Goal: Task Accomplishment & Management: Complete application form

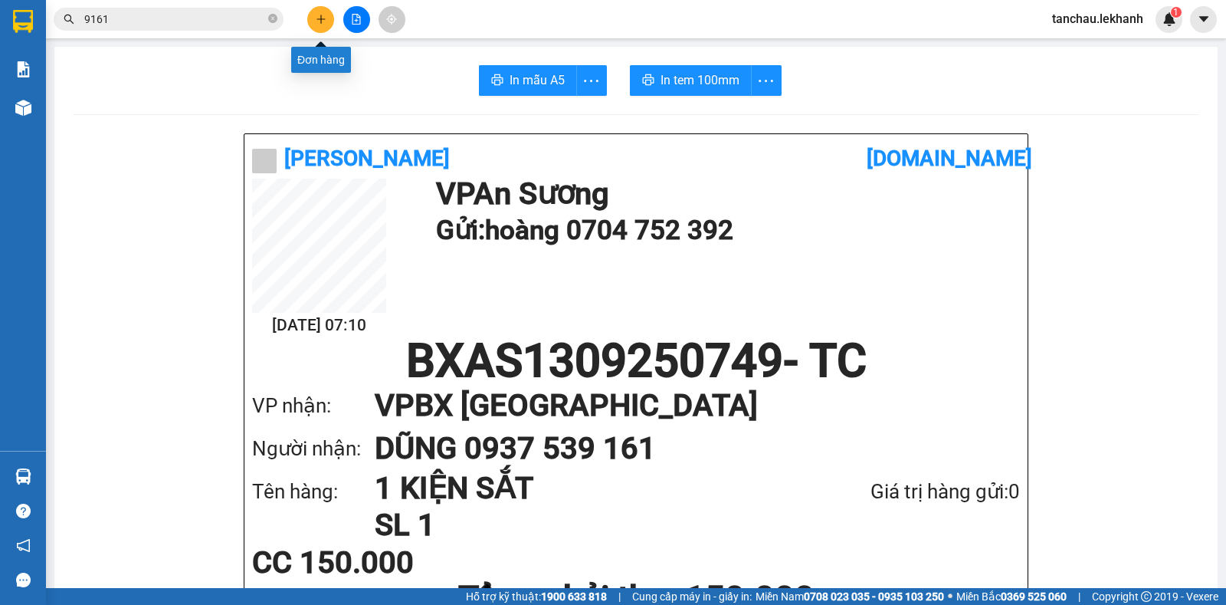
click at [322, 18] on icon "plus" at bounding box center [321, 19] width 11 height 11
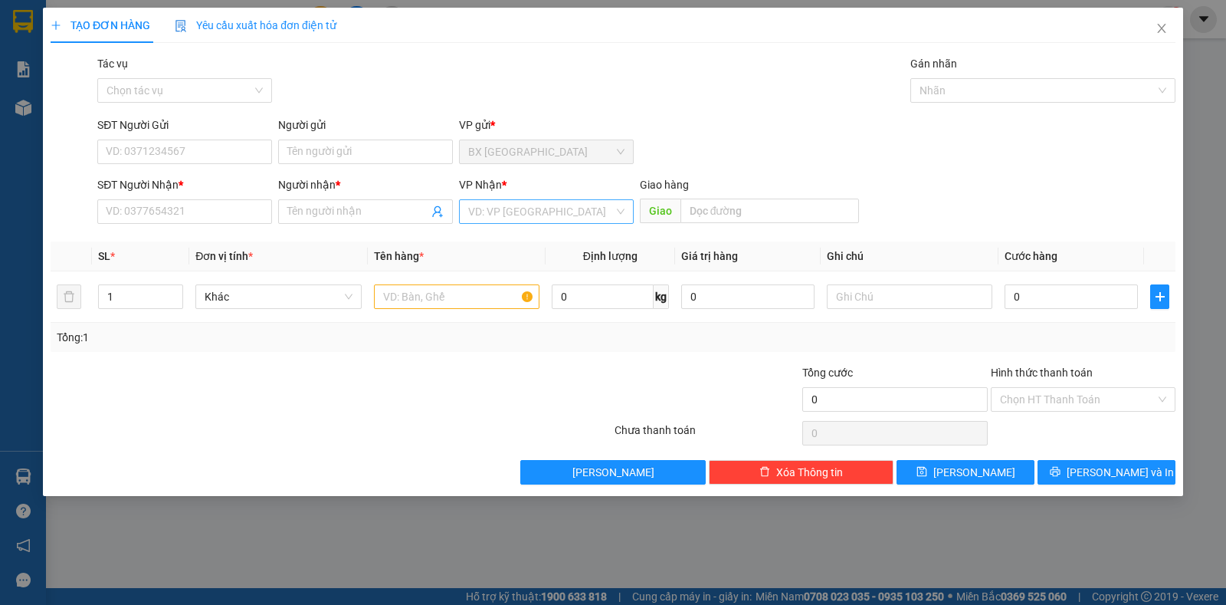
click at [532, 205] on input "search" at bounding box center [541, 211] width 146 height 23
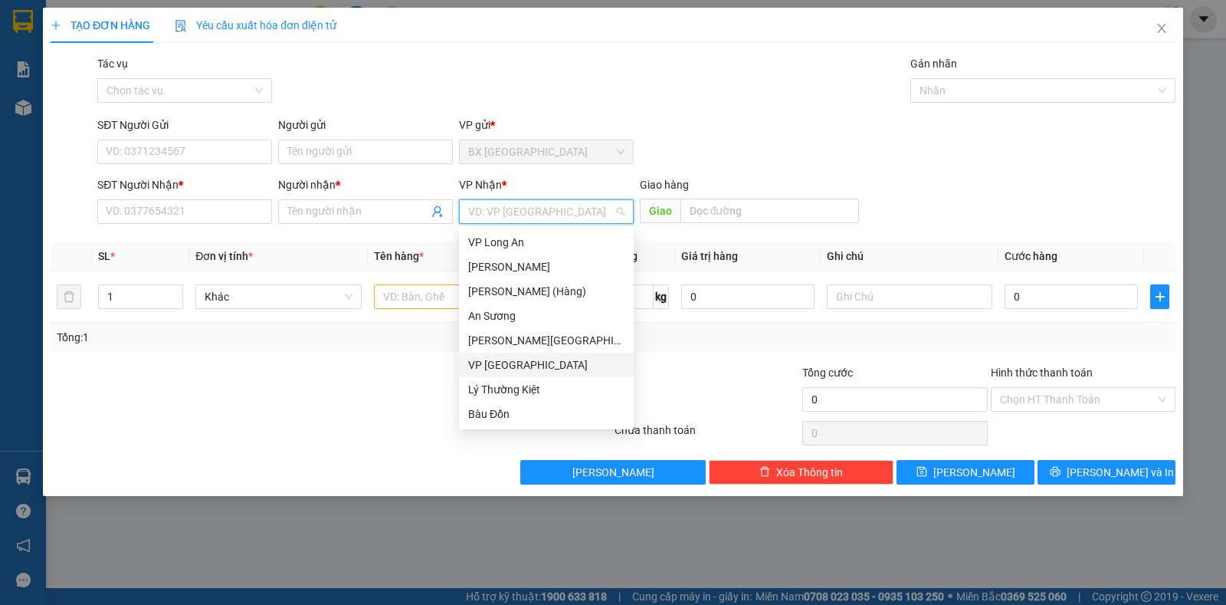
click at [506, 361] on div "VP [GEOGRAPHIC_DATA]" at bounding box center [546, 364] width 156 height 17
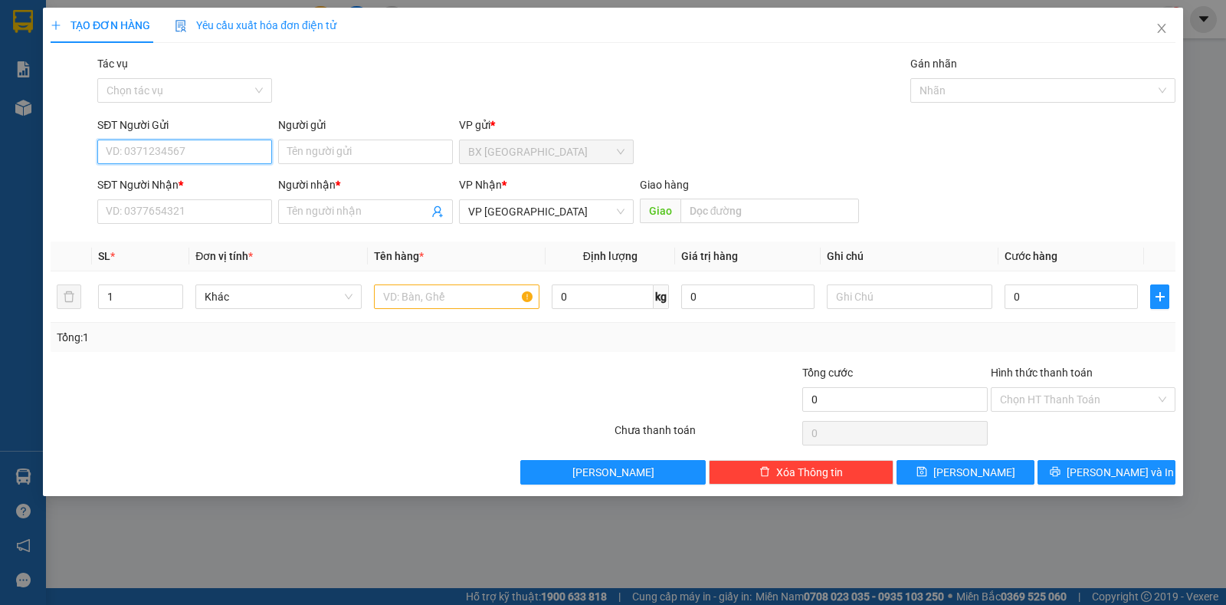
click at [129, 153] on input "SĐT Người Gửi" at bounding box center [184, 151] width 175 height 25
type input "0377706758"
click at [210, 179] on div "0377706758 - [PERSON_NAME]" at bounding box center [184, 182] width 156 height 17
type input "THANH"
type input "40.000"
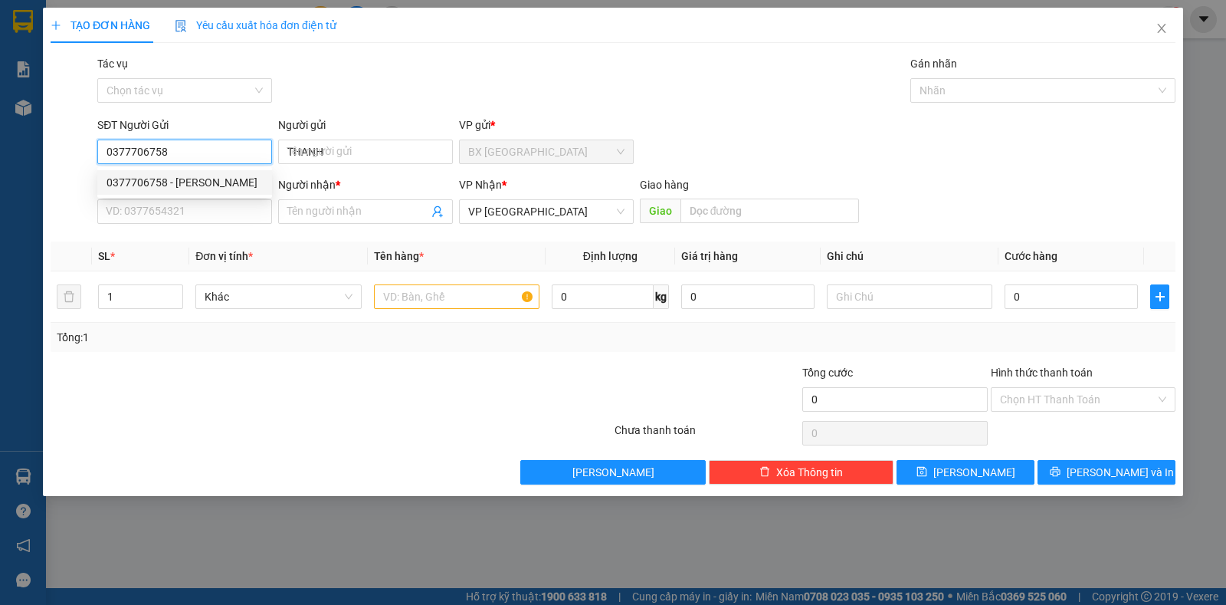
type input "40.000"
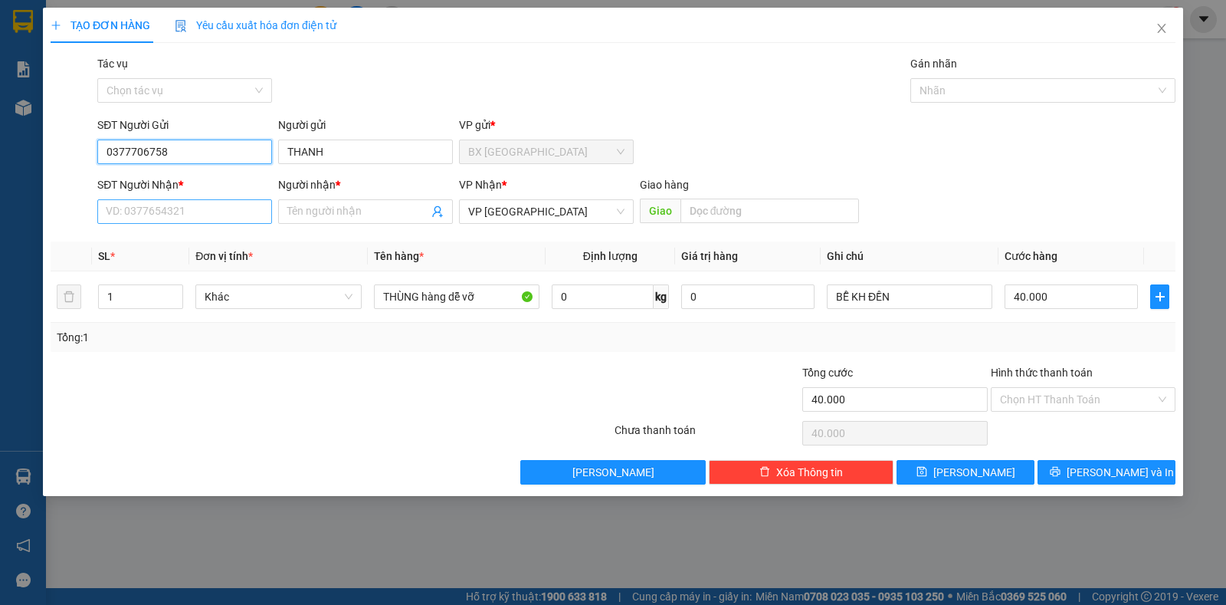
type input "0377706758"
click at [182, 209] on input "SĐT Người Nhận *" at bounding box center [184, 211] width 175 height 25
type input "0902385699"
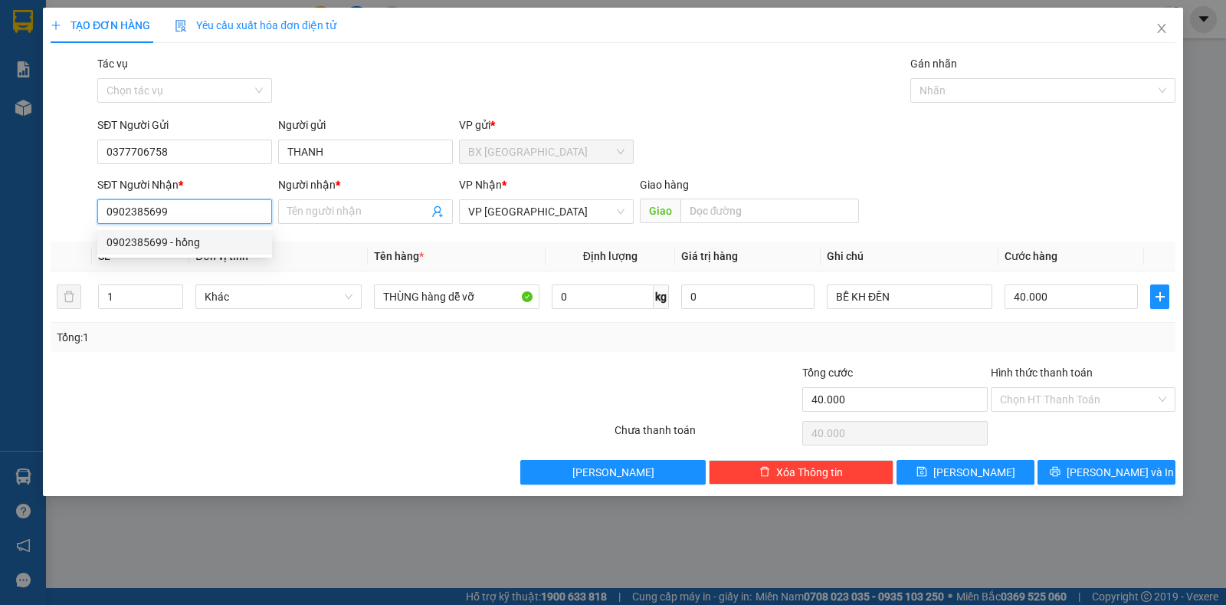
click at [160, 244] on div "0902385699 - hồng" at bounding box center [184, 242] width 156 height 17
type input "hồng"
type input "30.000"
click at [545, 204] on span "An Sương" at bounding box center [546, 211] width 156 height 23
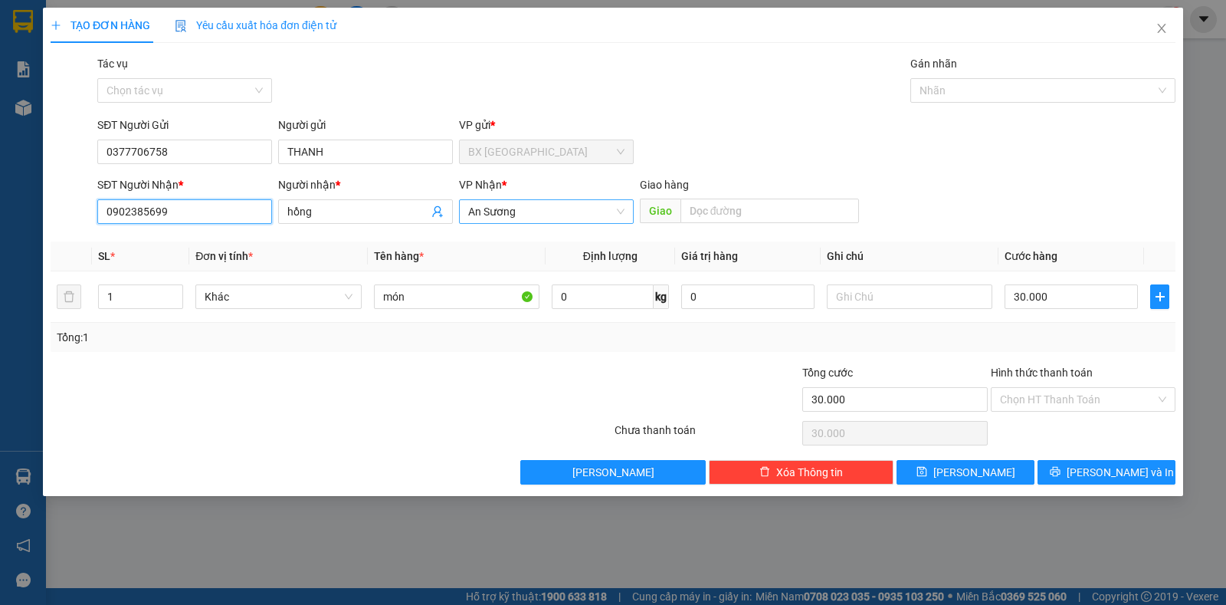
type input "0902385699"
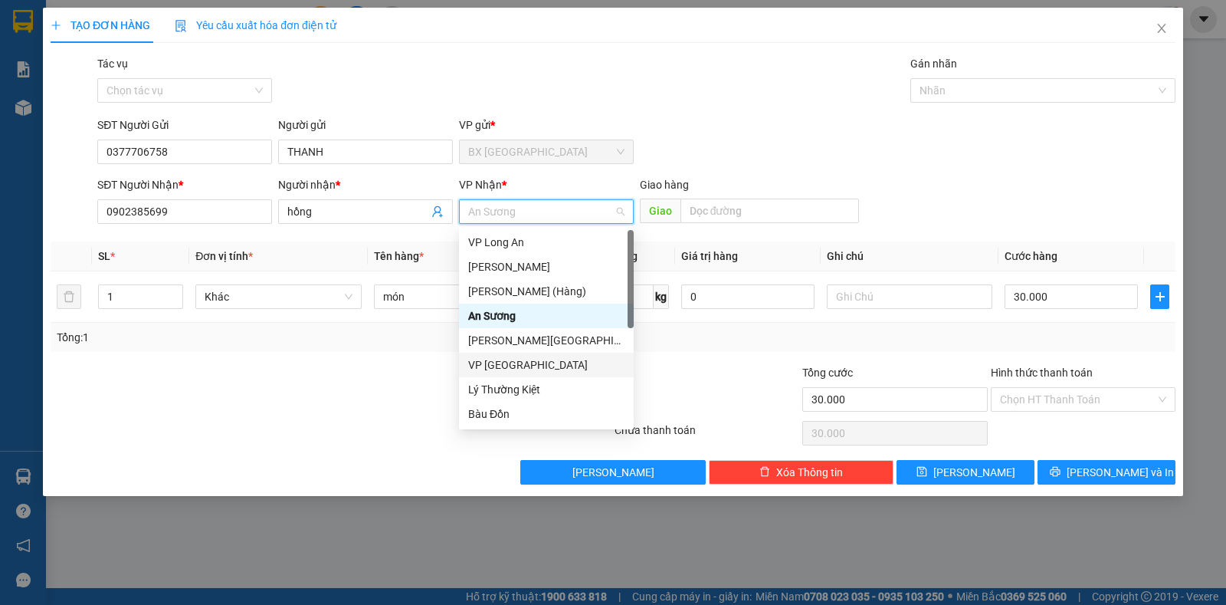
click at [501, 372] on div "VP [GEOGRAPHIC_DATA]" at bounding box center [546, 364] width 156 height 17
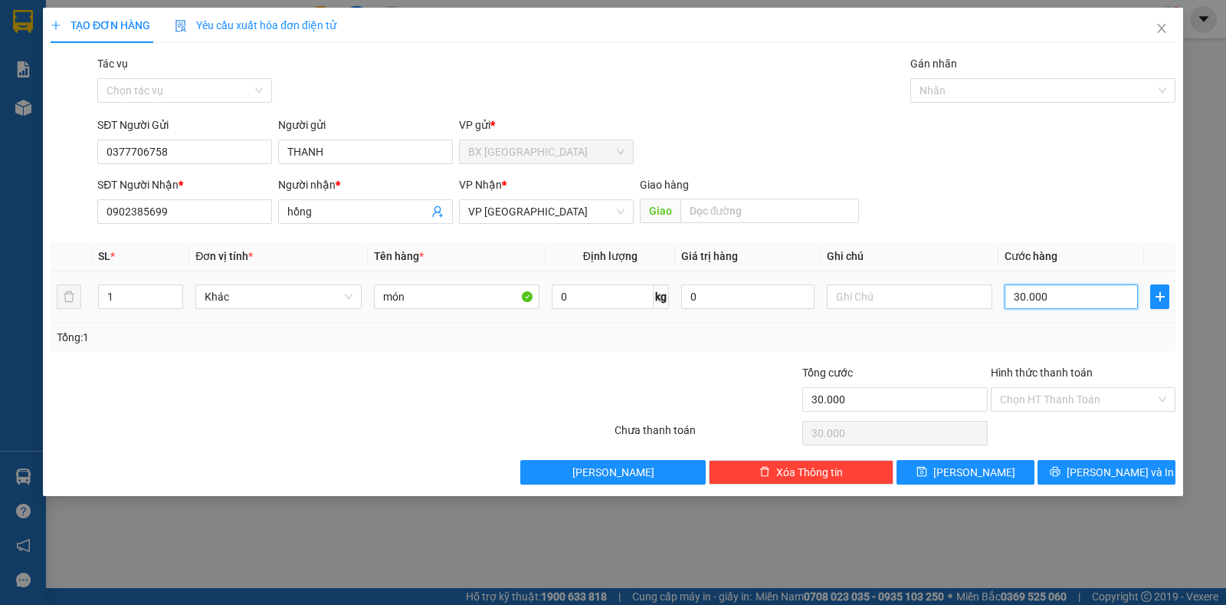
click at [1057, 299] on input "30.000" at bounding box center [1070, 296] width 133 height 25
type input "5"
type input "50"
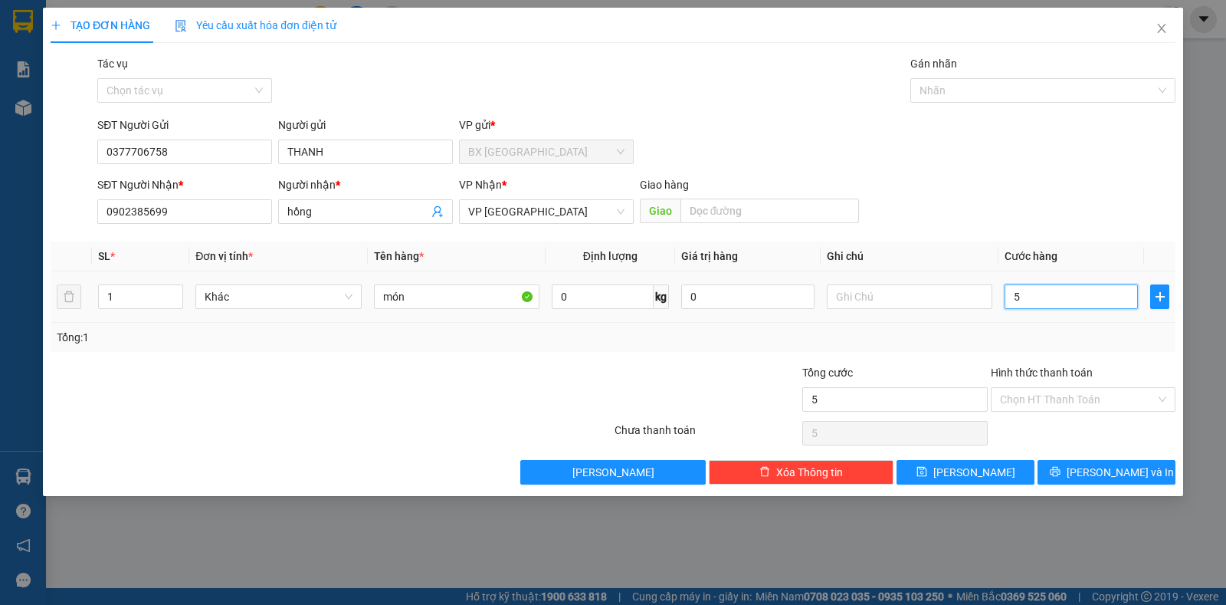
type input "50"
type input "500"
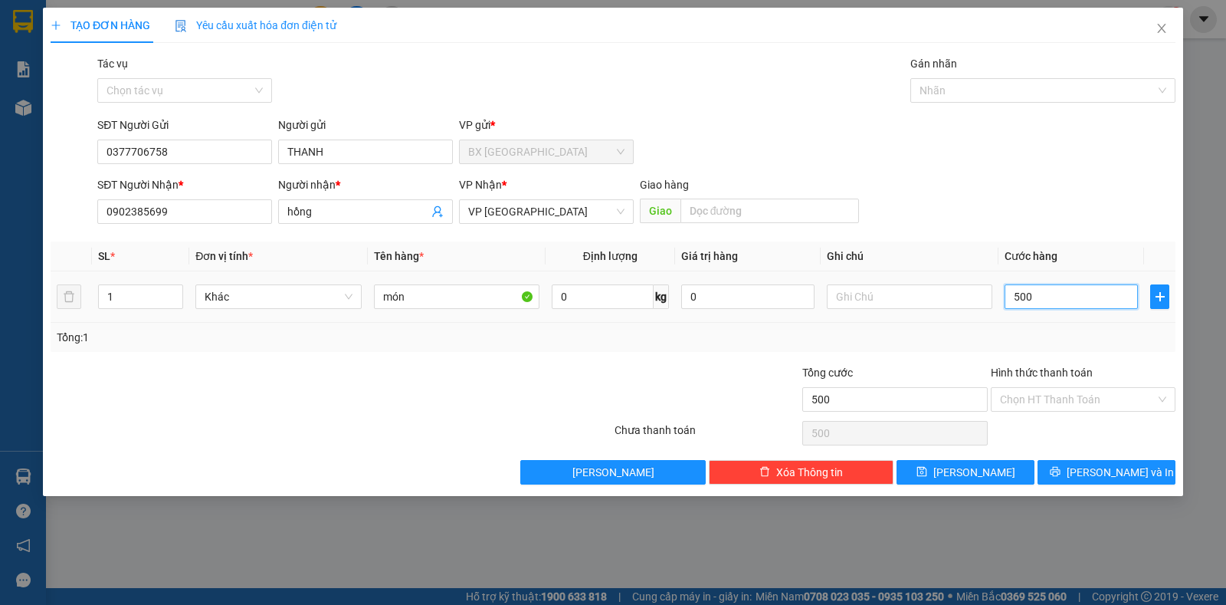
type input "5.000"
type input "50.000"
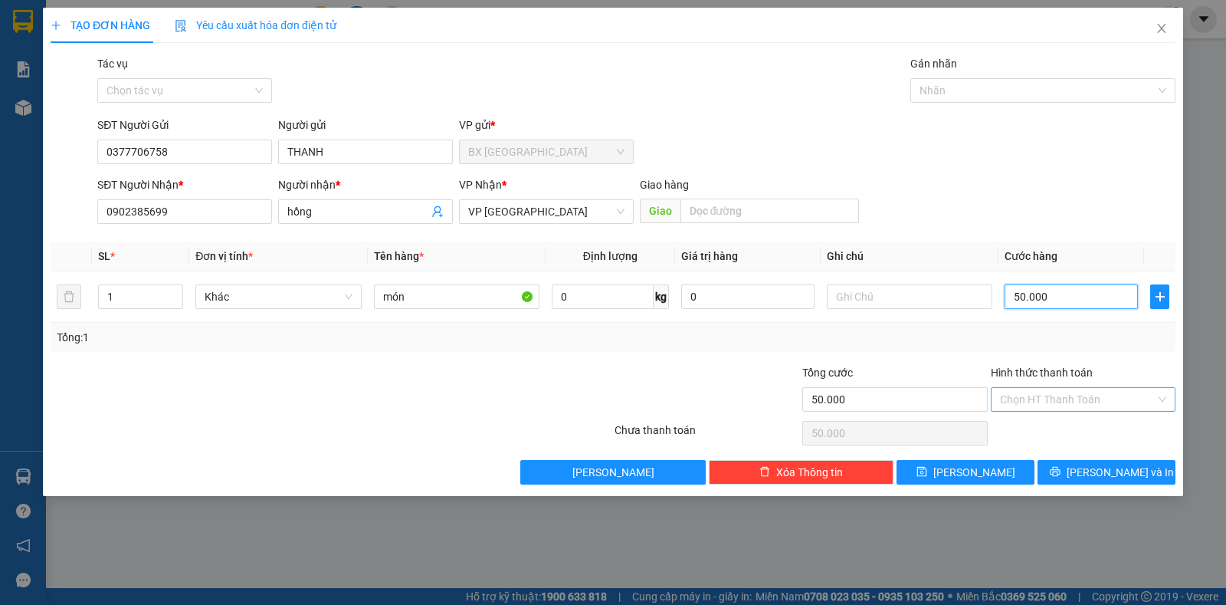
type input "50.000"
click at [1050, 391] on input "Hình thức thanh toán" at bounding box center [1078, 399] width 156 height 23
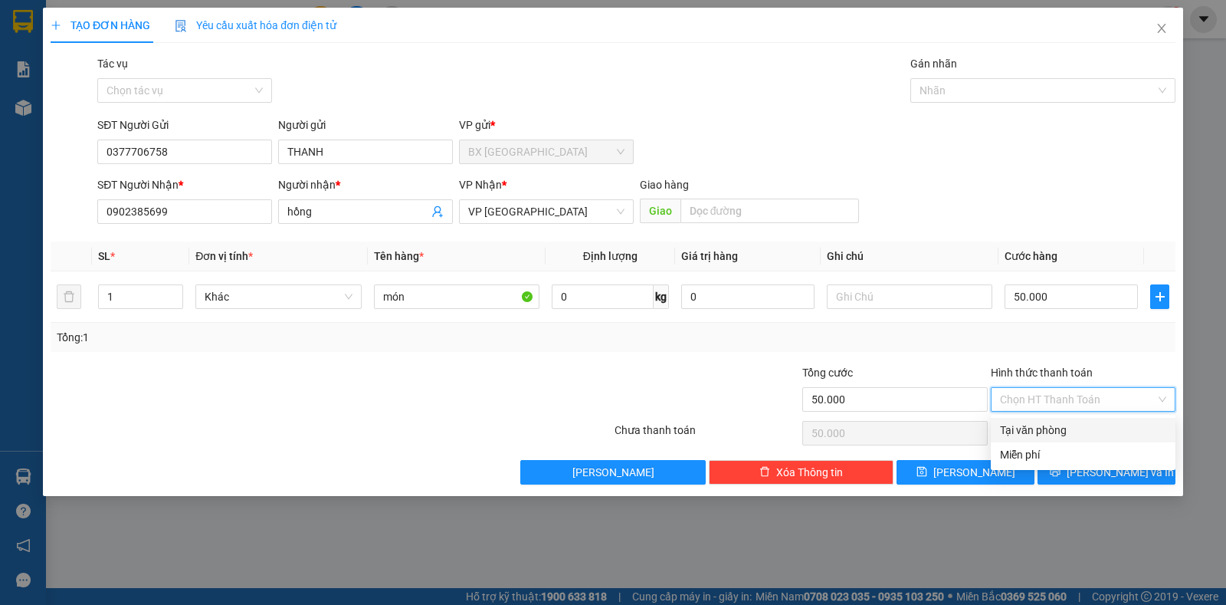
click at [1034, 425] on div "Tại văn phòng" at bounding box center [1083, 429] width 166 height 17
type input "0"
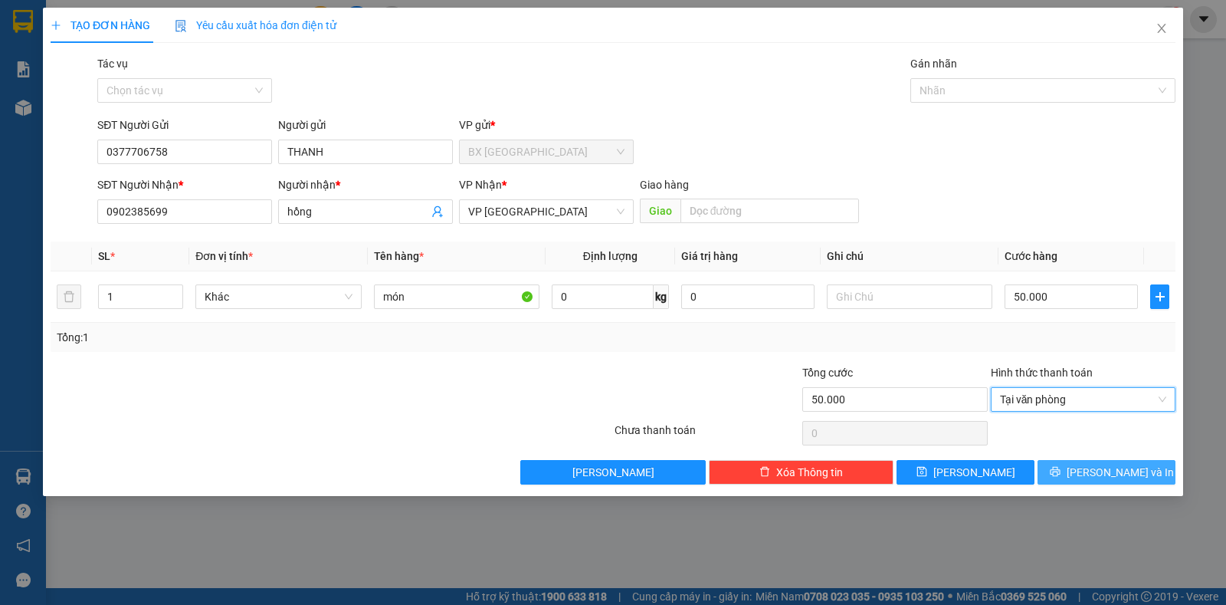
click at [1060, 472] on icon "printer" at bounding box center [1055, 471] width 11 height 11
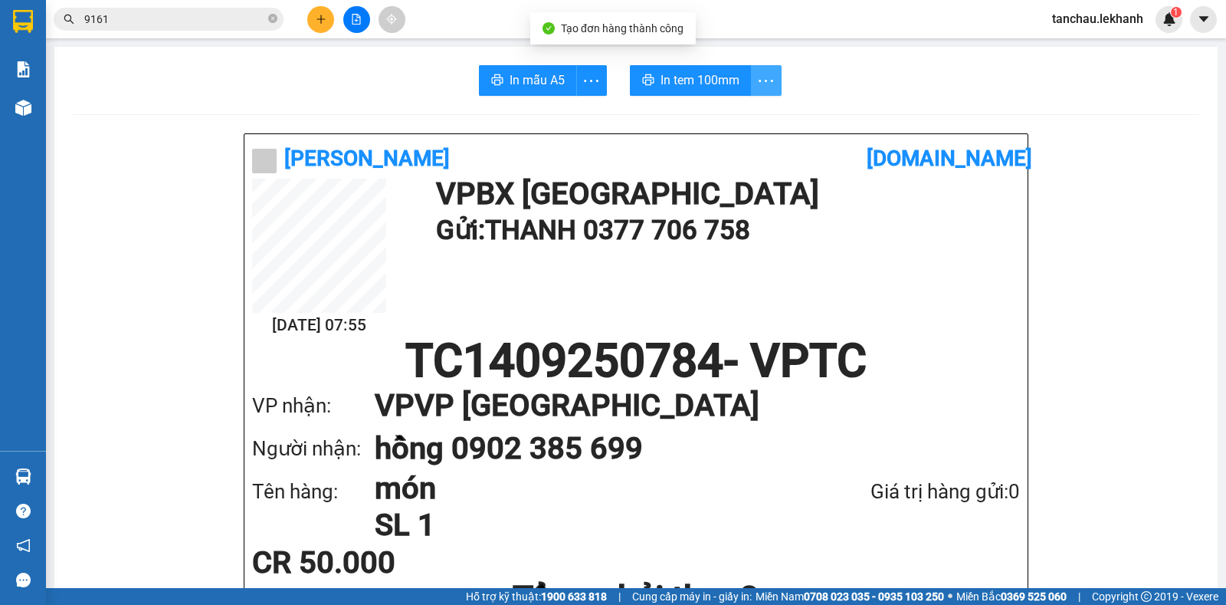
click at [759, 80] on icon "more" at bounding box center [765, 80] width 19 height 19
click at [724, 116] on div "In tem 100mm theo số lượng (1)" at bounding box center [688, 114] width 153 height 17
click at [329, 27] on button at bounding box center [320, 19] width 27 height 27
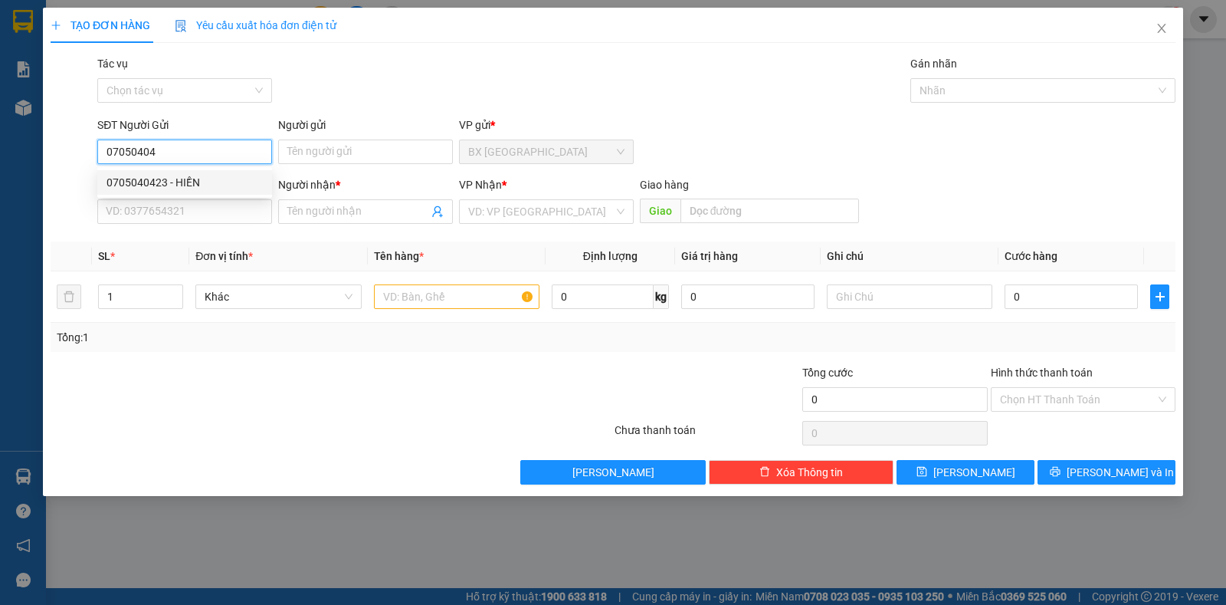
click at [162, 179] on div "0705040423 - HIỀN" at bounding box center [184, 182] width 156 height 17
type input "0705040423"
type input "HIỀN"
type input "0974286833"
type input "[PERSON_NAME]"
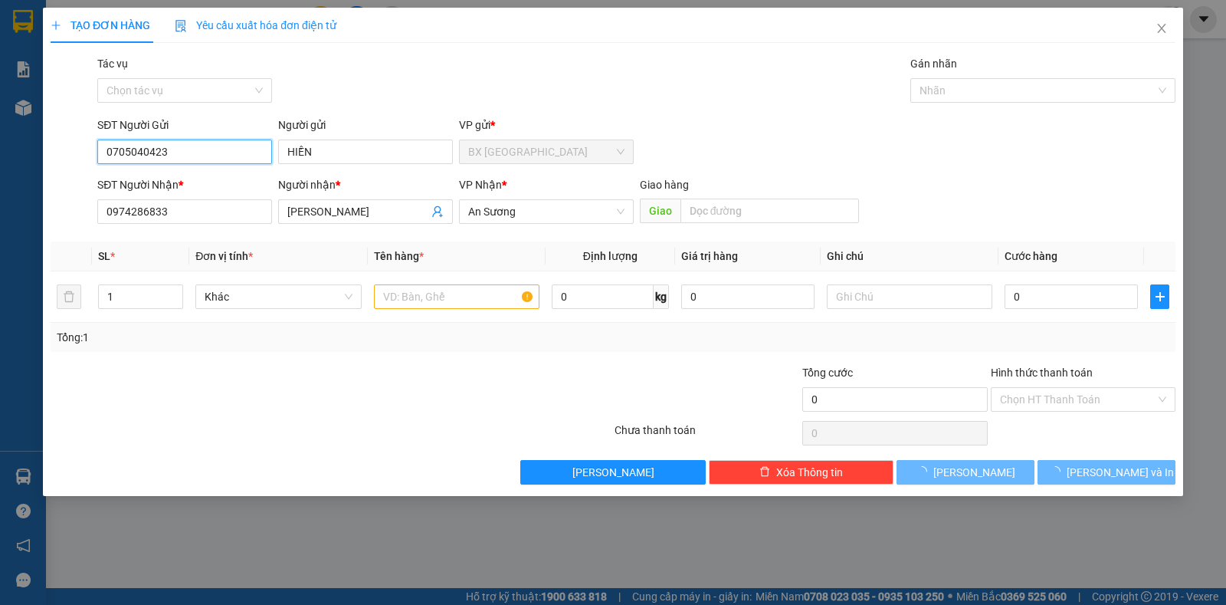
type input "80.000"
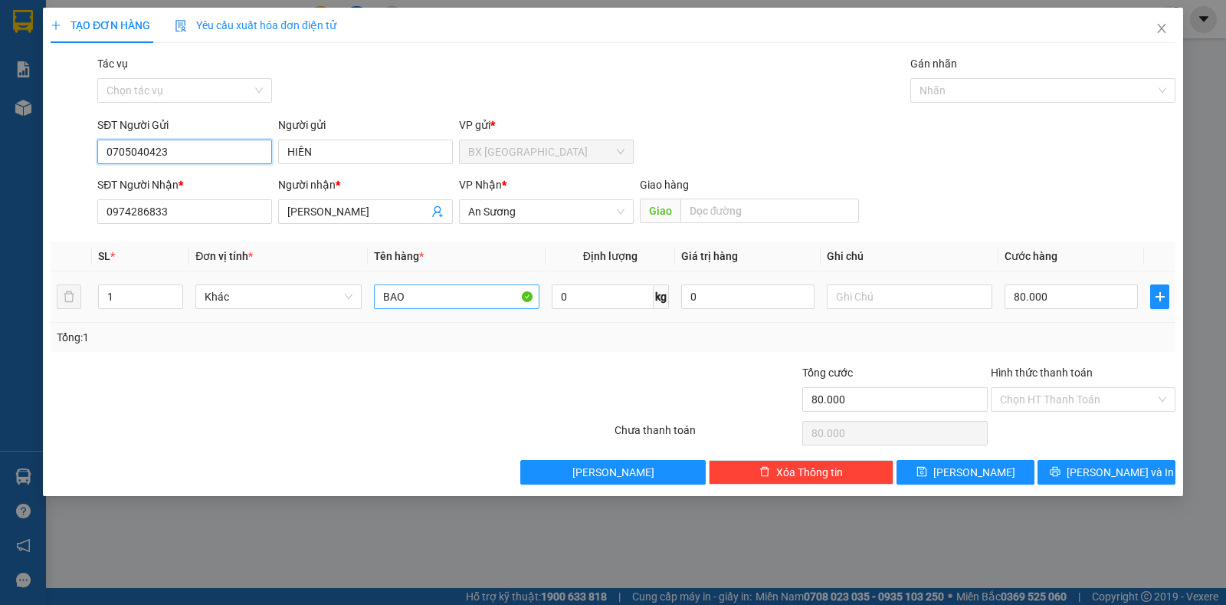
type input "0705040423"
click at [451, 291] on input "BAO" at bounding box center [456, 296] width 165 height 25
type input "2"
click at [174, 291] on icon "up" at bounding box center [174, 292] width 5 height 5
click at [1044, 300] on input "80.000" at bounding box center [1070, 296] width 133 height 25
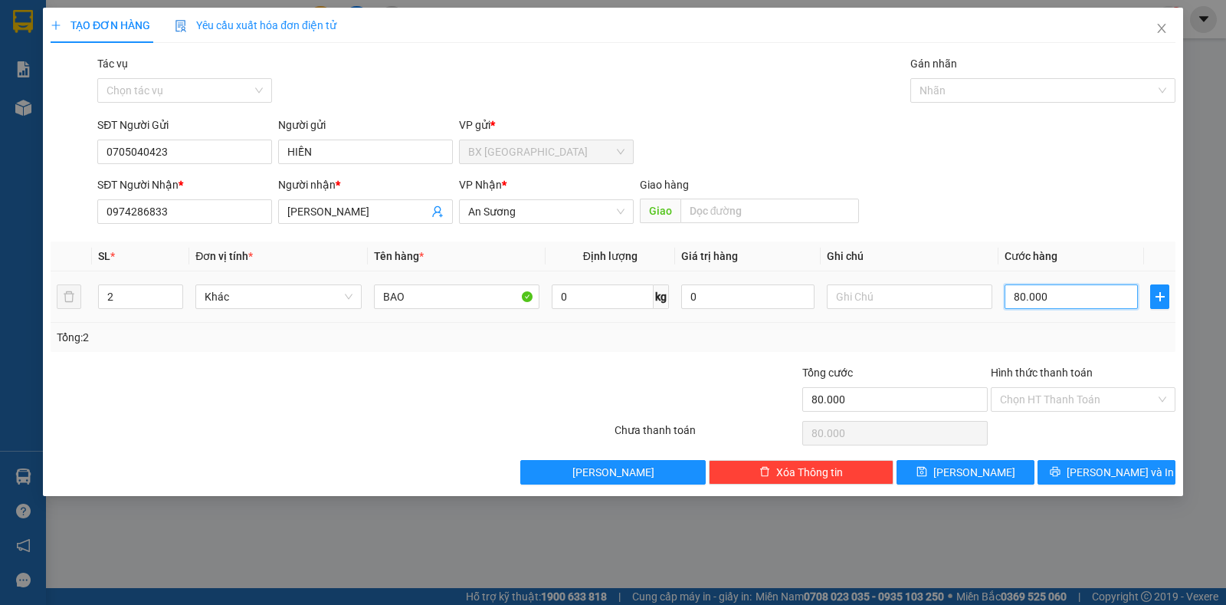
type input "1"
type input "16"
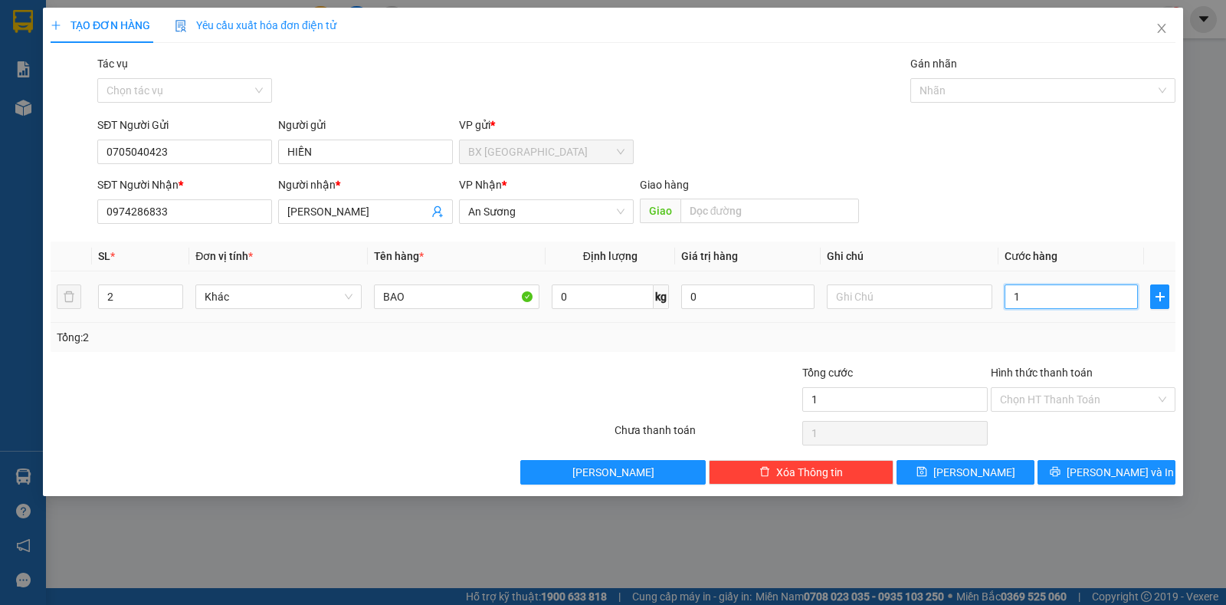
type input "16"
type input "160"
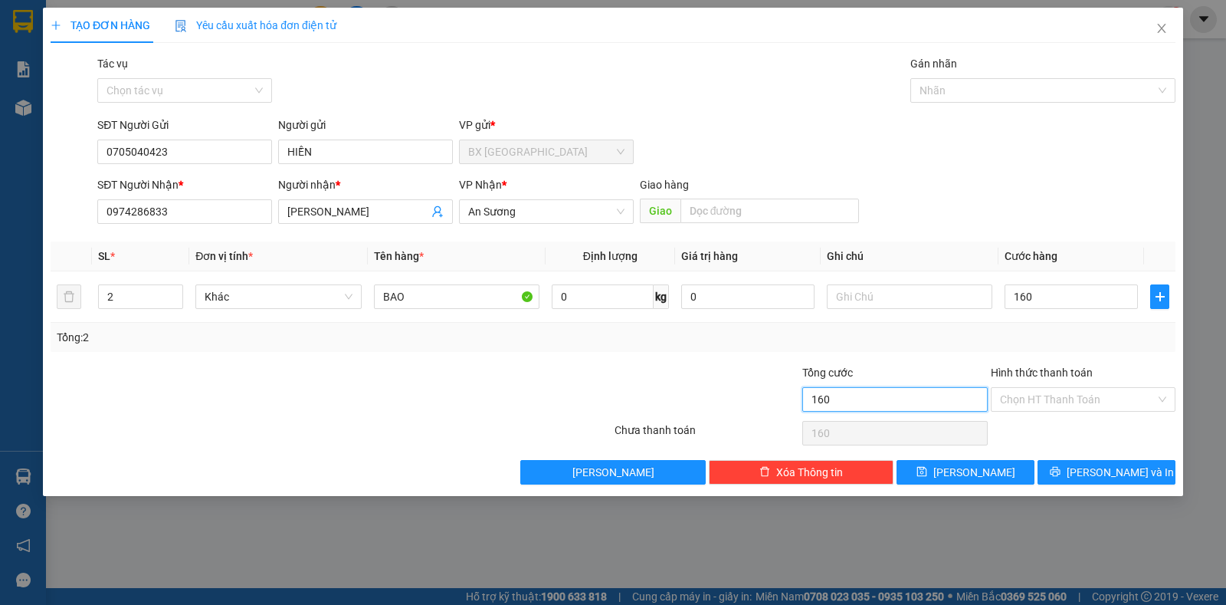
type input "160.000"
click at [880, 406] on input "160.000" at bounding box center [894, 399] width 185 height 25
click at [1023, 409] on input "Hình thức thanh toán" at bounding box center [1078, 399] width 156 height 23
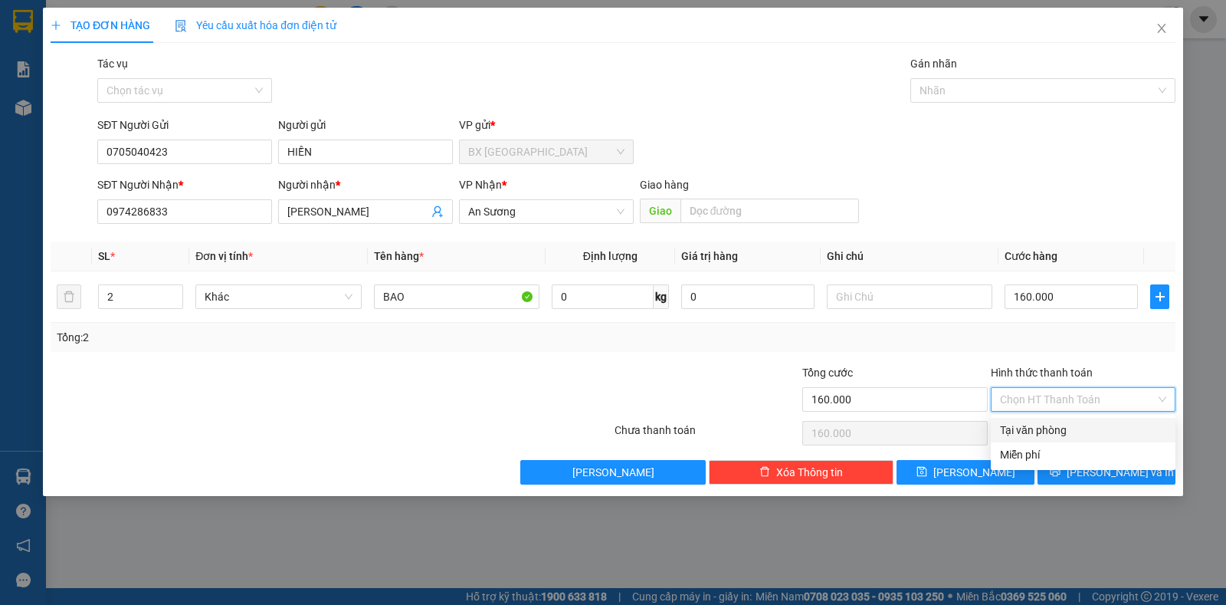
click at [1023, 426] on div "Tại văn phòng" at bounding box center [1083, 429] width 166 height 17
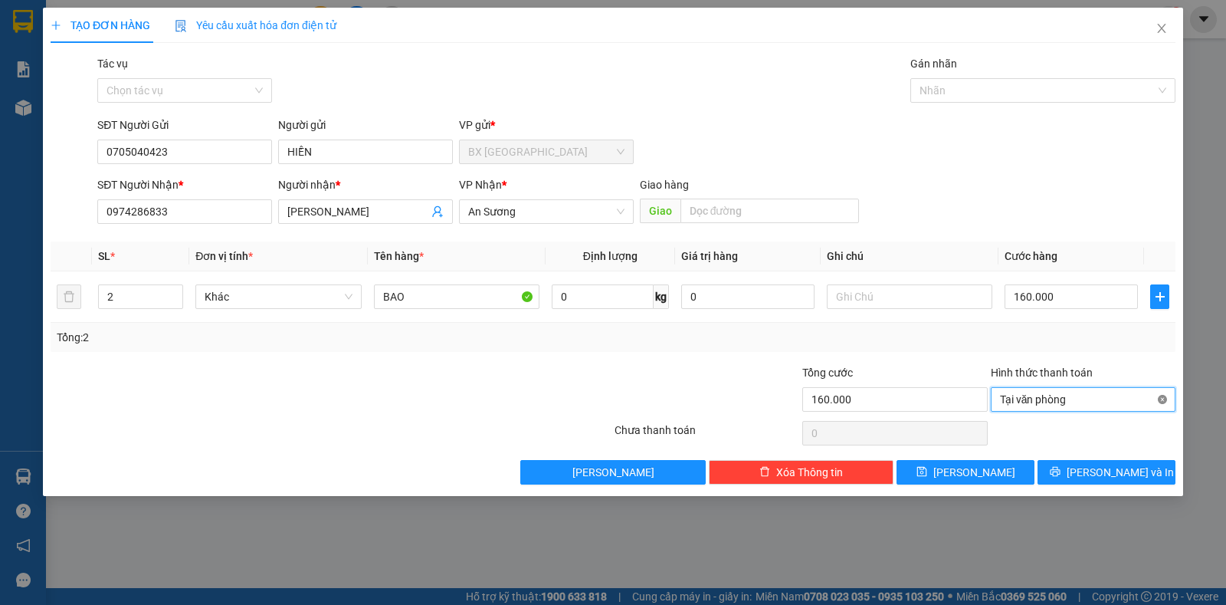
type input "160.000"
click at [1112, 460] on button "[PERSON_NAME] và In" at bounding box center [1106, 472] width 138 height 25
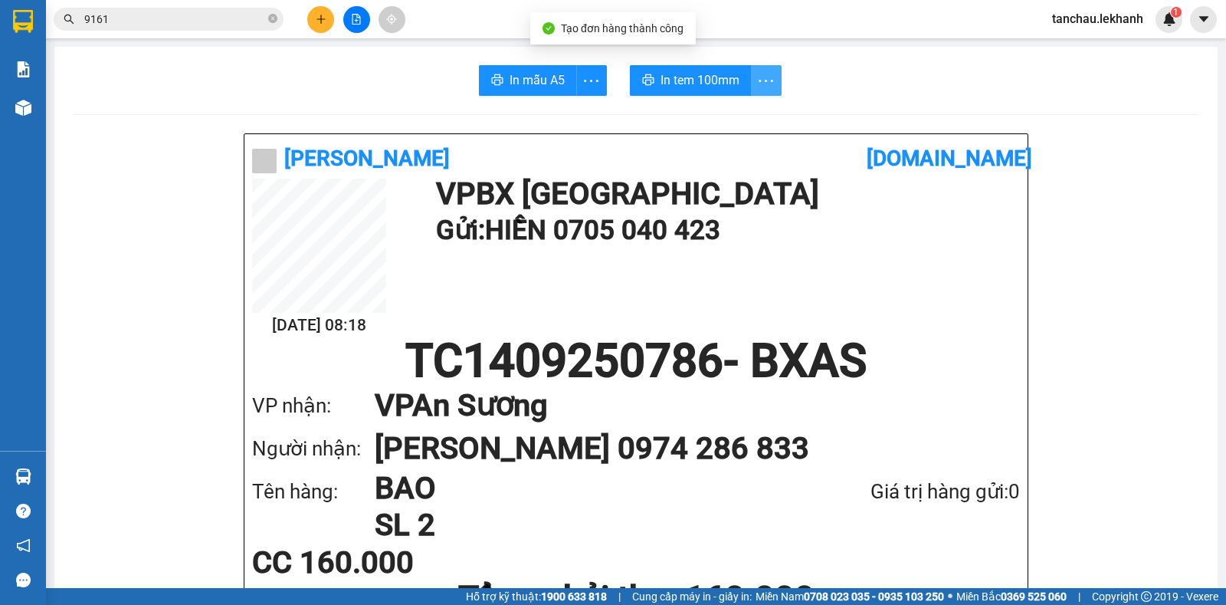
click at [768, 77] on icon "more" at bounding box center [765, 80] width 19 height 19
click at [728, 111] on div "In tem 100mm theo số lượng (2)" at bounding box center [688, 114] width 153 height 17
